Goal: Find specific page/section: Find specific page/section

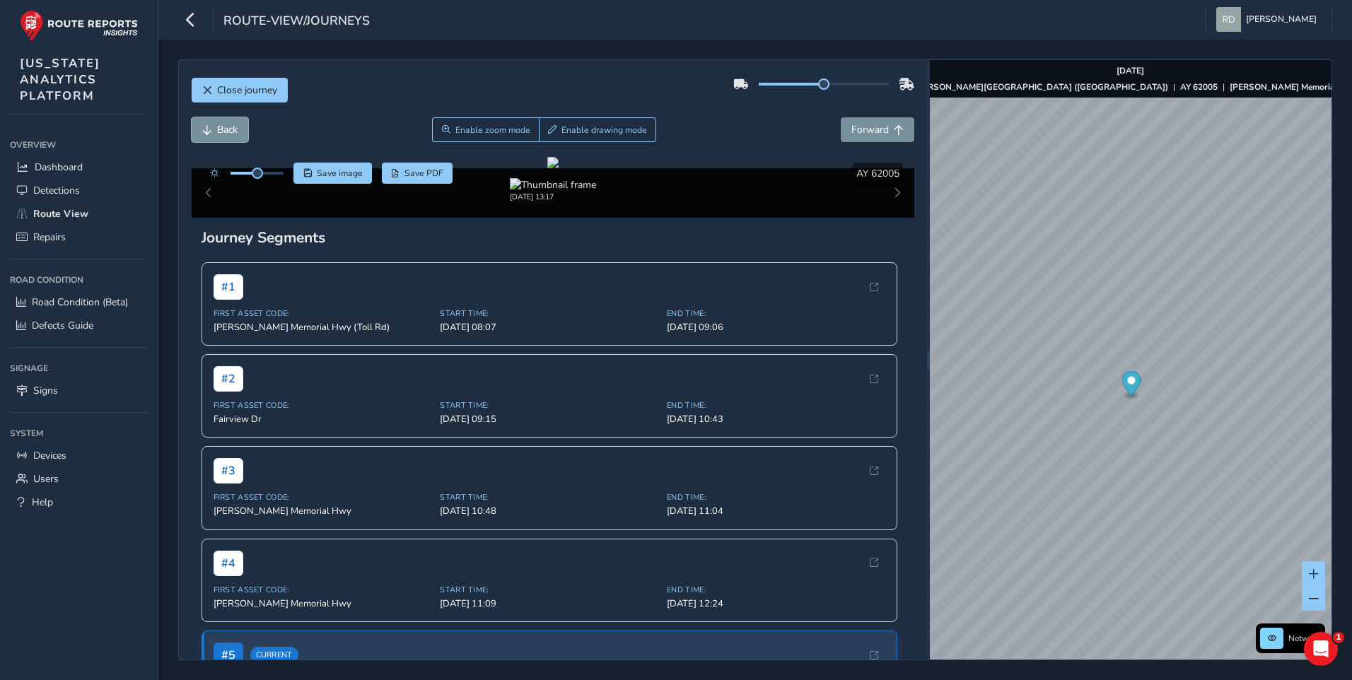
click at [215, 141] on button "Back" at bounding box center [220, 129] width 57 height 25
drag, startPoint x: 232, startPoint y: 123, endPoint x: 230, endPoint y: 132, distance: 9.4
click at [232, 126] on span "Back" at bounding box center [227, 129] width 21 height 13
click at [724, 129] on div "Back Enable zoom mode Enable drawing mode Forward" at bounding box center [554, 129] width 724 height 25
